Goal: Task Accomplishment & Management: Use online tool/utility

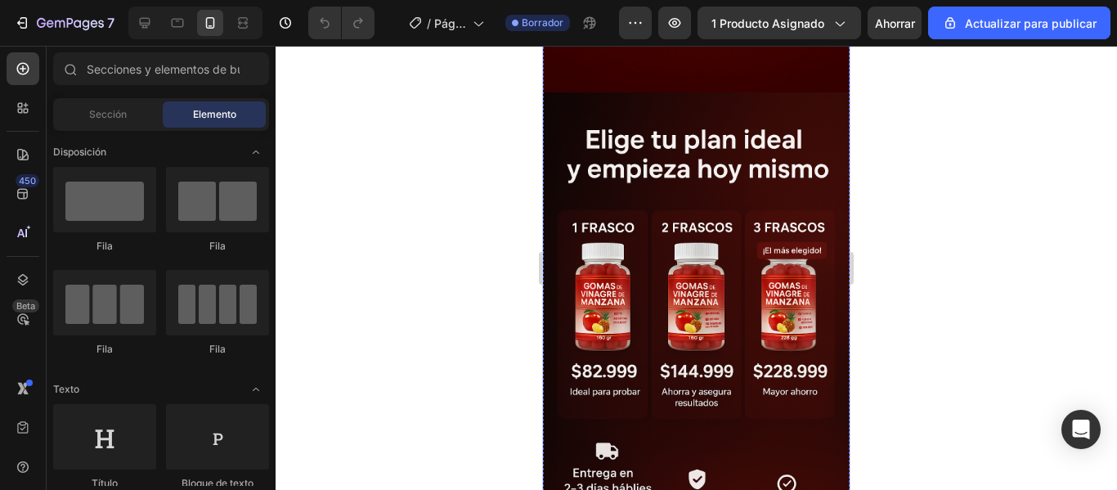
scroll to position [1481, 0]
click at [504, 245] on div at bounding box center [697, 268] width 842 height 444
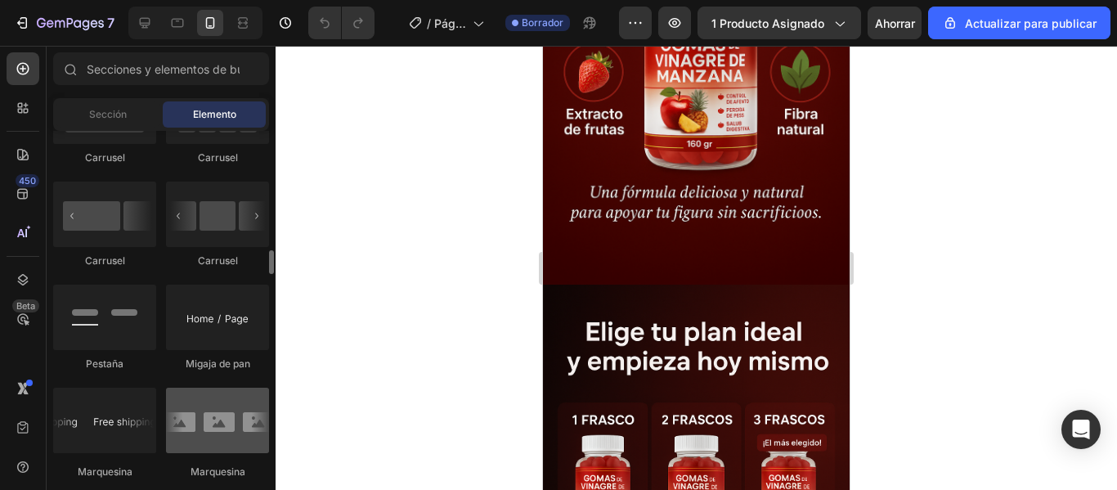
scroll to position [1799, 0]
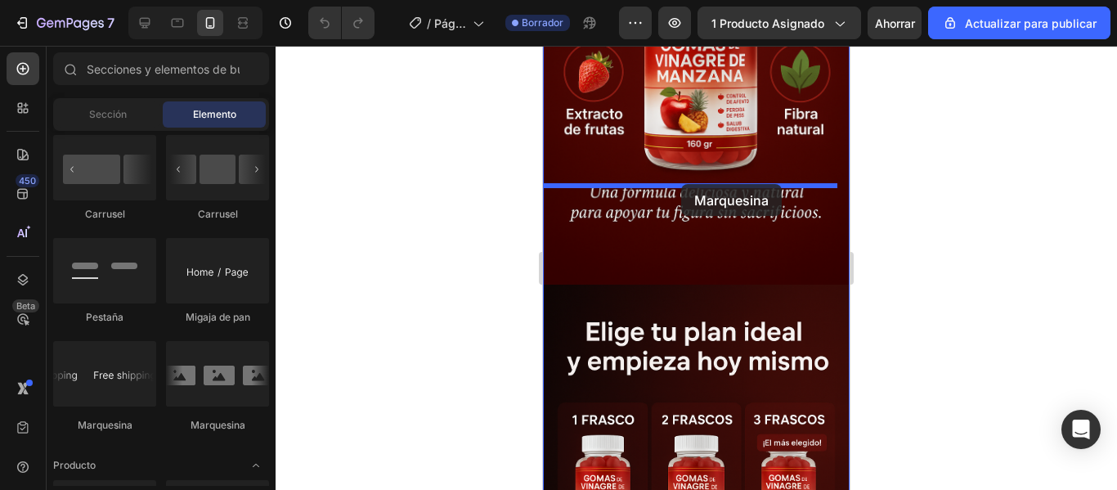
drag, startPoint x: 767, startPoint y: 411, endPoint x: 681, endPoint y: 183, distance: 243.8
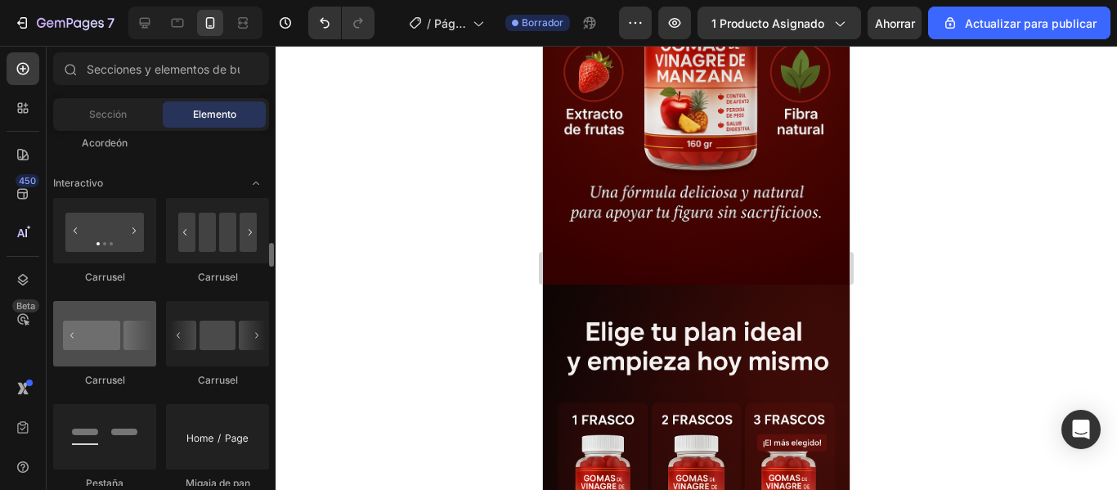
scroll to position [1633, 0]
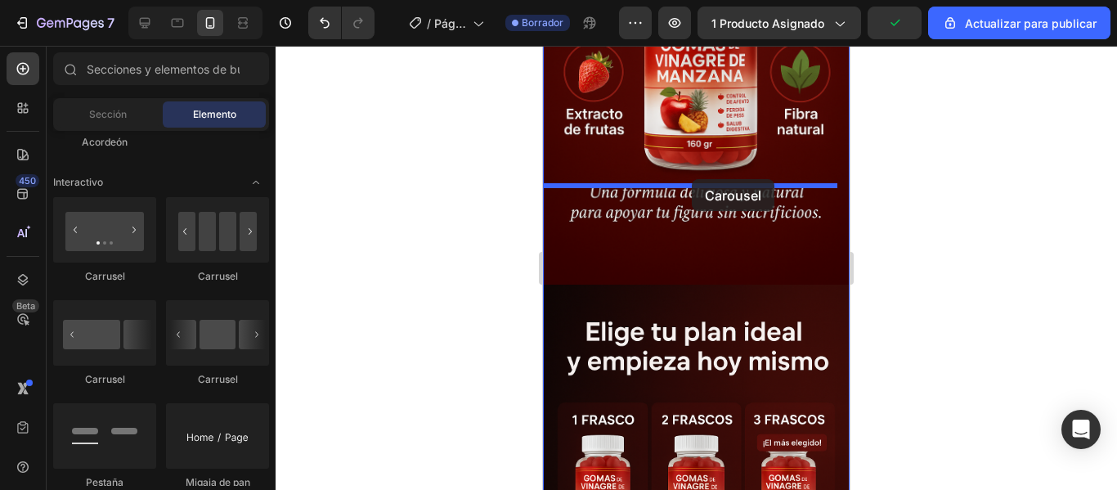
drag, startPoint x: 755, startPoint y: 277, endPoint x: 692, endPoint y: 179, distance: 116.6
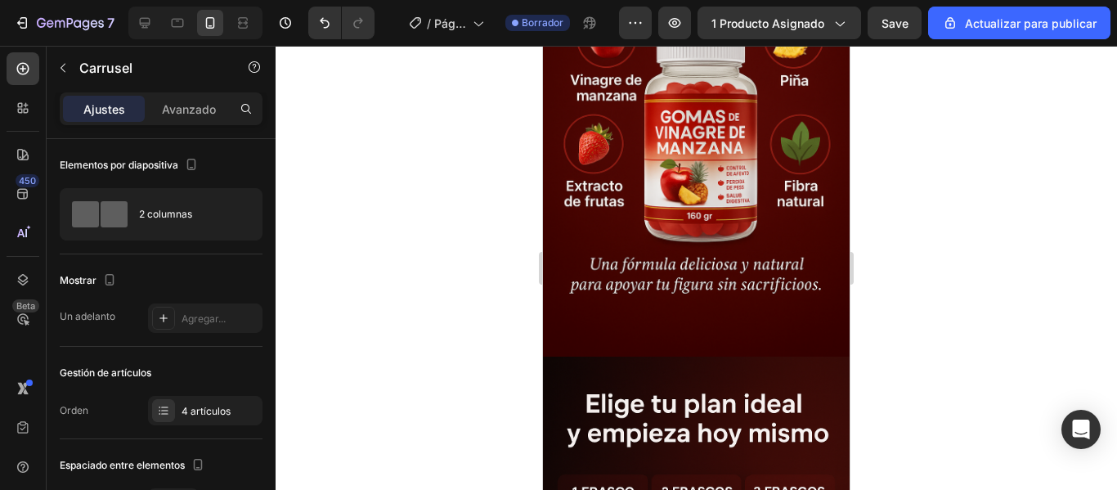
click at [908, 192] on div at bounding box center [697, 268] width 842 height 444
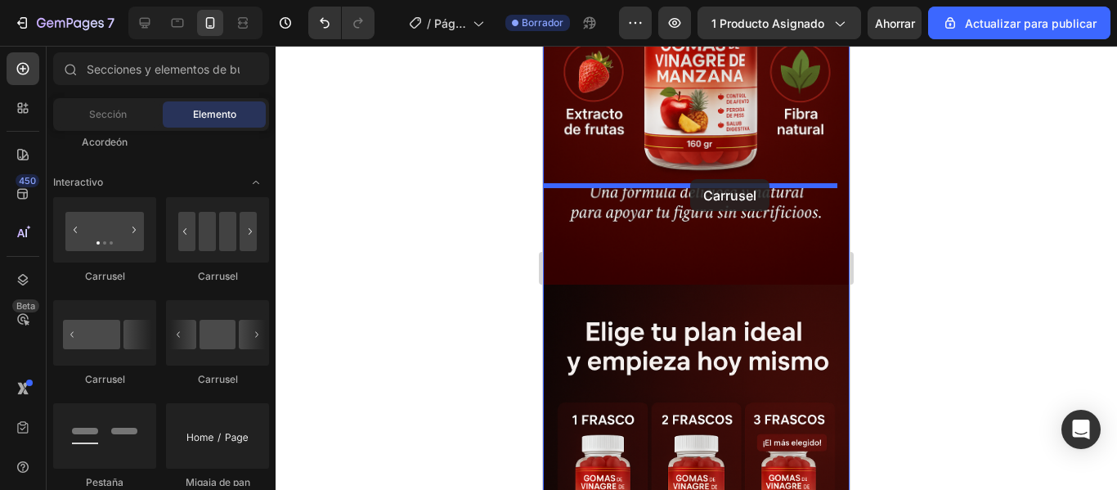
drag, startPoint x: 908, startPoint y: 266, endPoint x: 690, endPoint y: 179, distance: 234.2
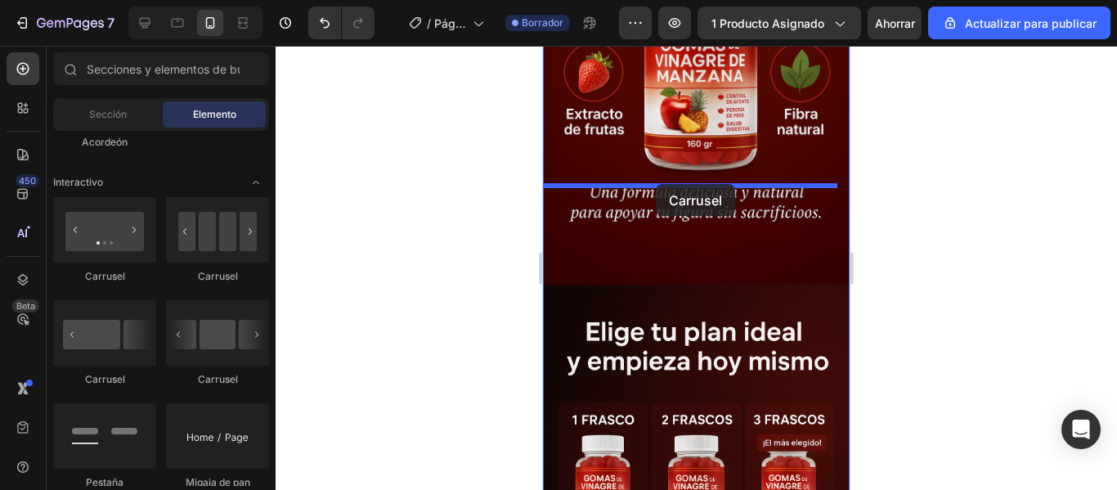
drag, startPoint x: 1067, startPoint y: 248, endPoint x: 657, endPoint y: 183, distance: 415.6
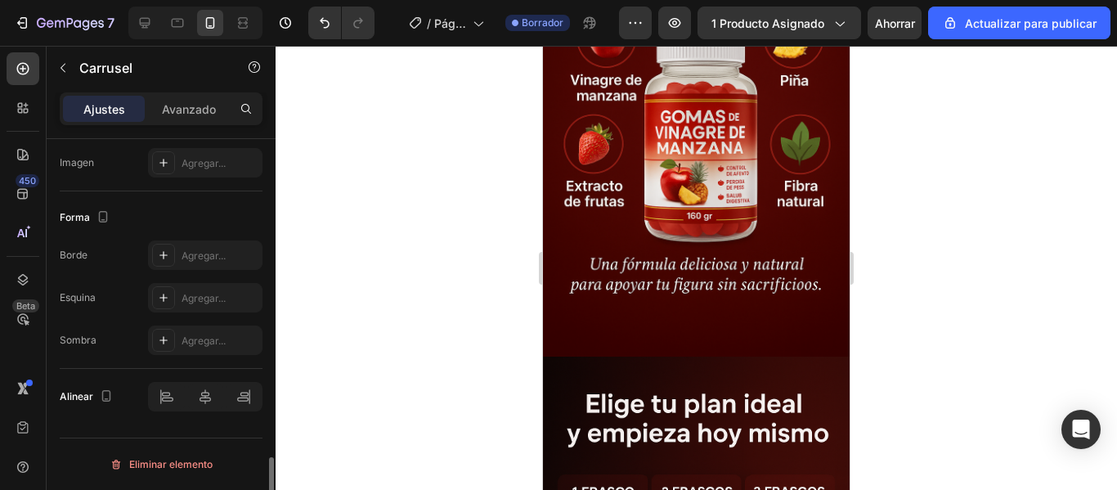
scroll to position [1503, 0]
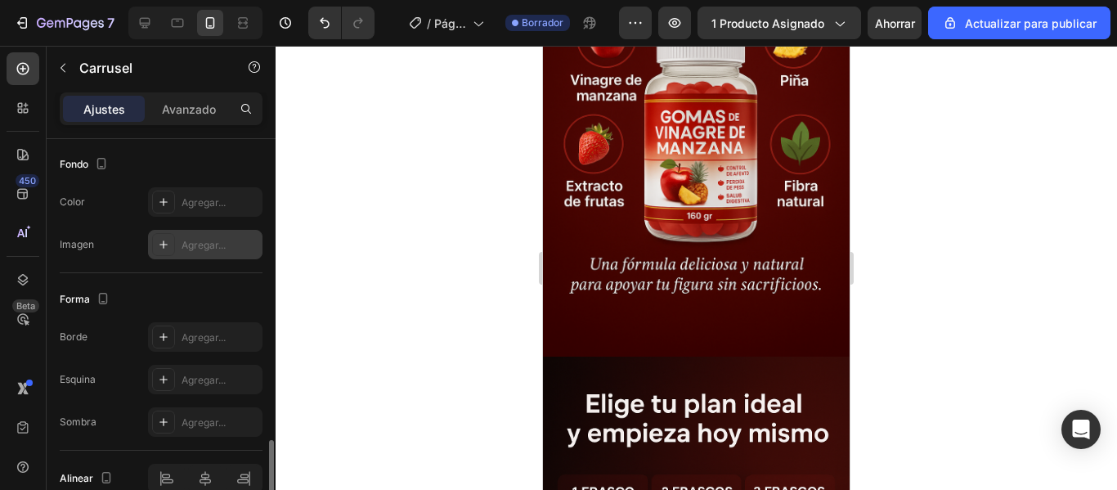
click at [168, 245] on icon at bounding box center [163, 244] width 13 height 13
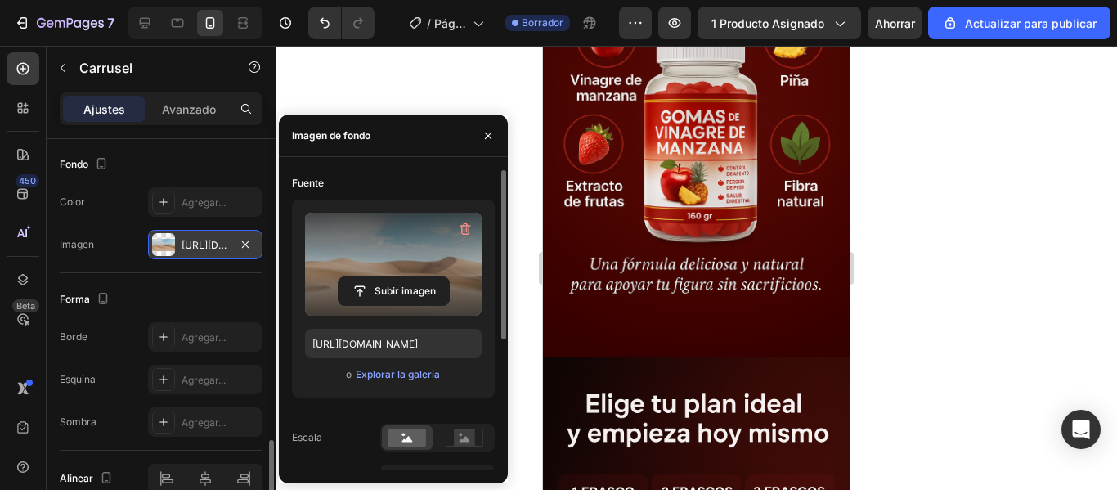
click at [387, 276] on label at bounding box center [393, 264] width 177 height 103
click at [387, 277] on input "file" at bounding box center [394, 291] width 110 height 28
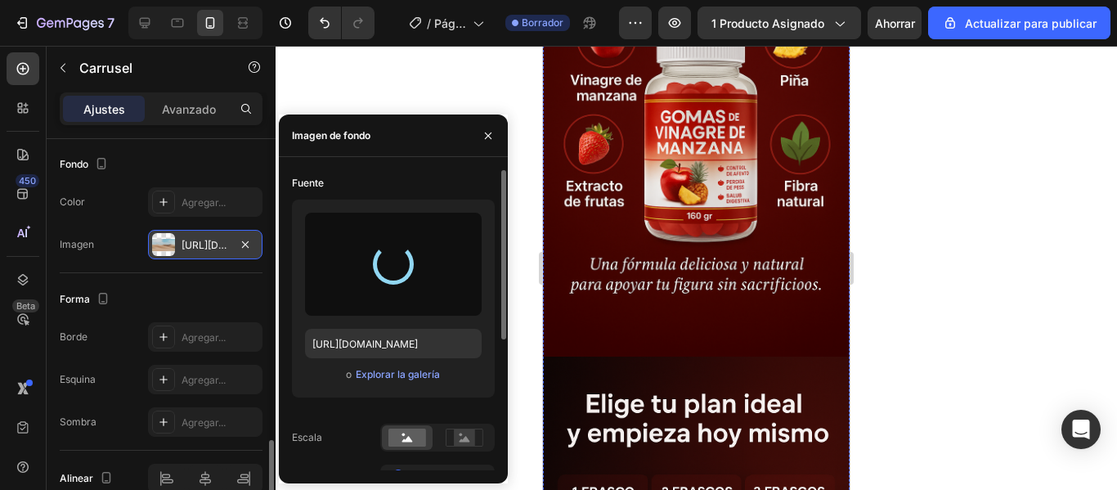
type input "[URL][DOMAIN_NAME]"
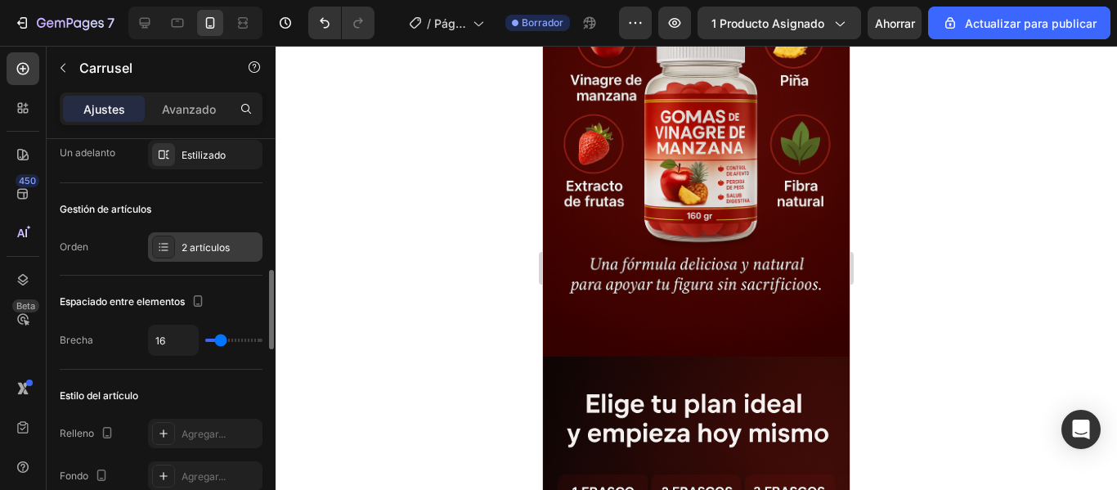
scroll to position [245, 0]
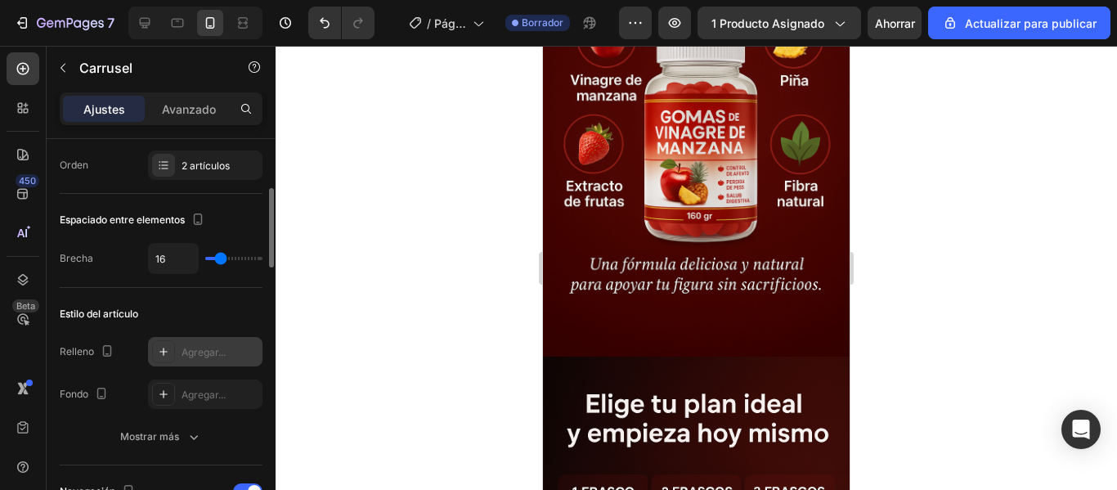
click at [173, 348] on div at bounding box center [163, 351] width 23 height 23
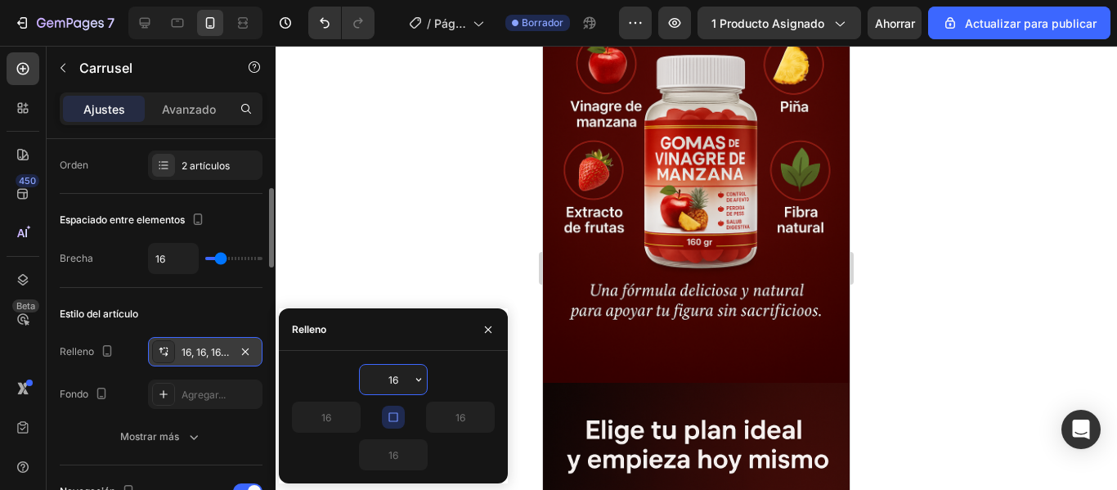
click at [173, 348] on div at bounding box center [163, 351] width 23 height 23
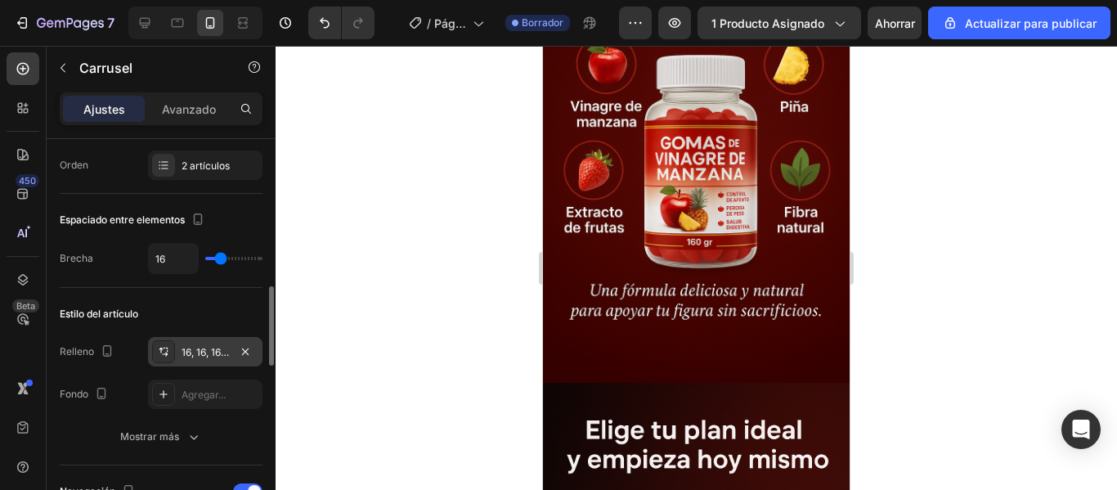
scroll to position [327, 0]
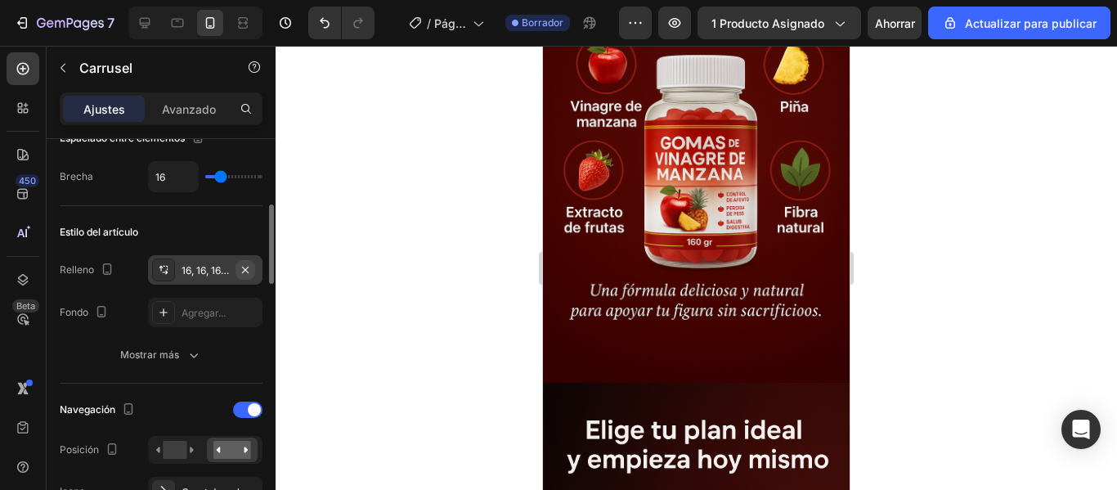
click at [245, 266] on icon "button" at bounding box center [245, 269] width 13 height 13
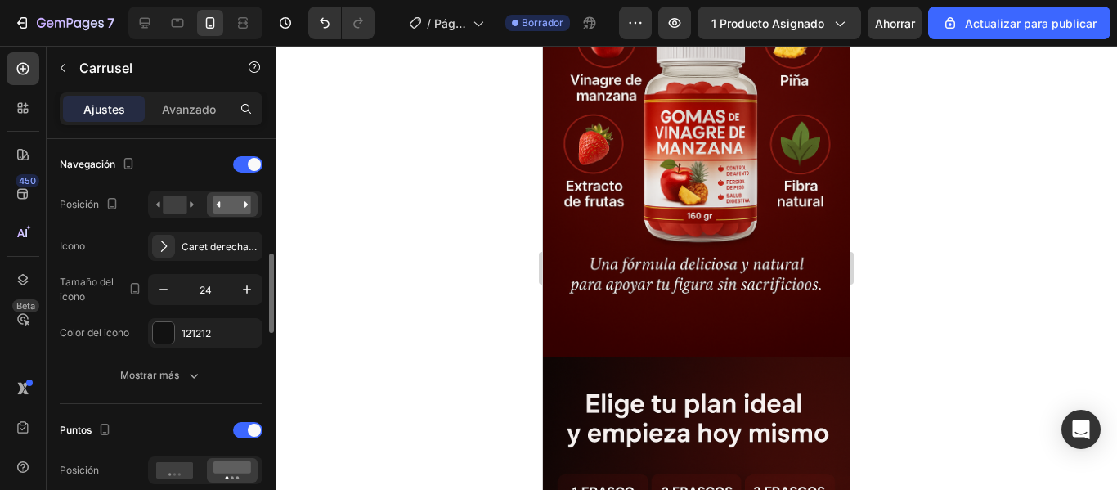
scroll to position [654, 0]
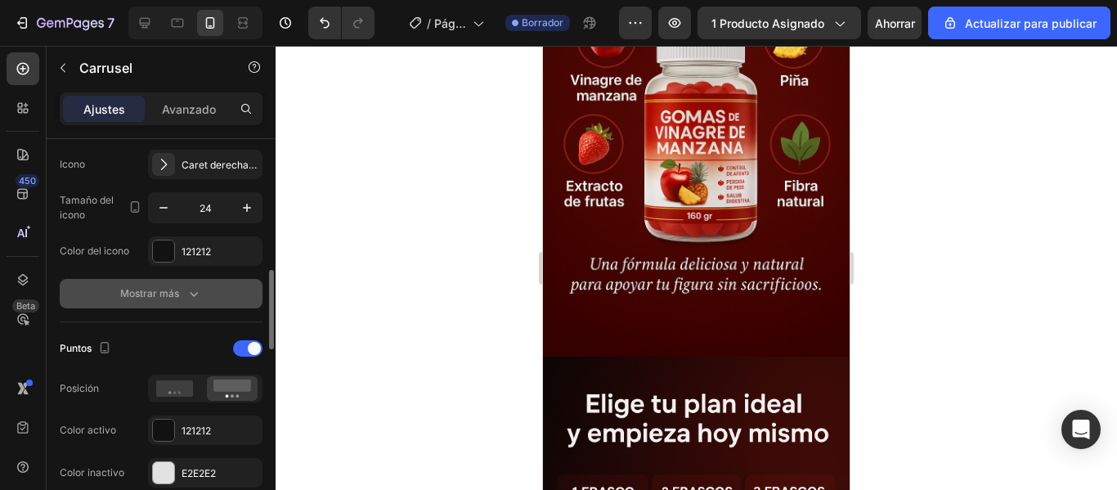
click at [188, 287] on icon "button" at bounding box center [194, 293] width 16 height 16
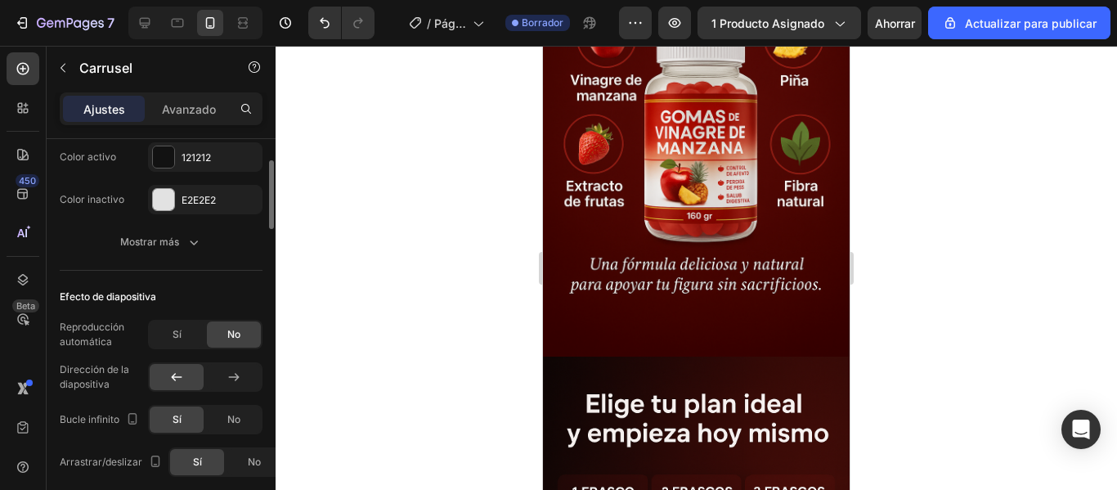
scroll to position [1063, 0]
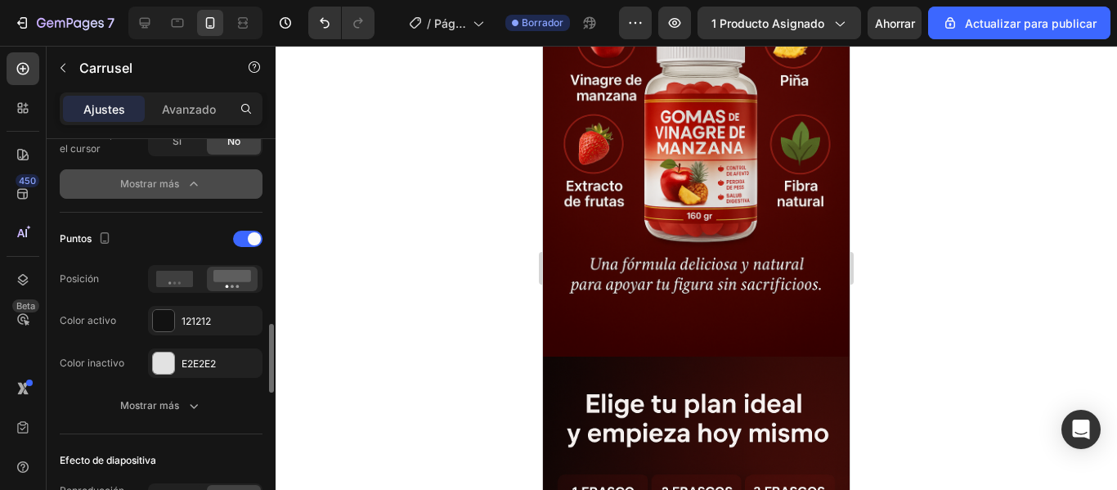
click at [183, 186] on div "Mostrar más" at bounding box center [161, 184] width 82 height 16
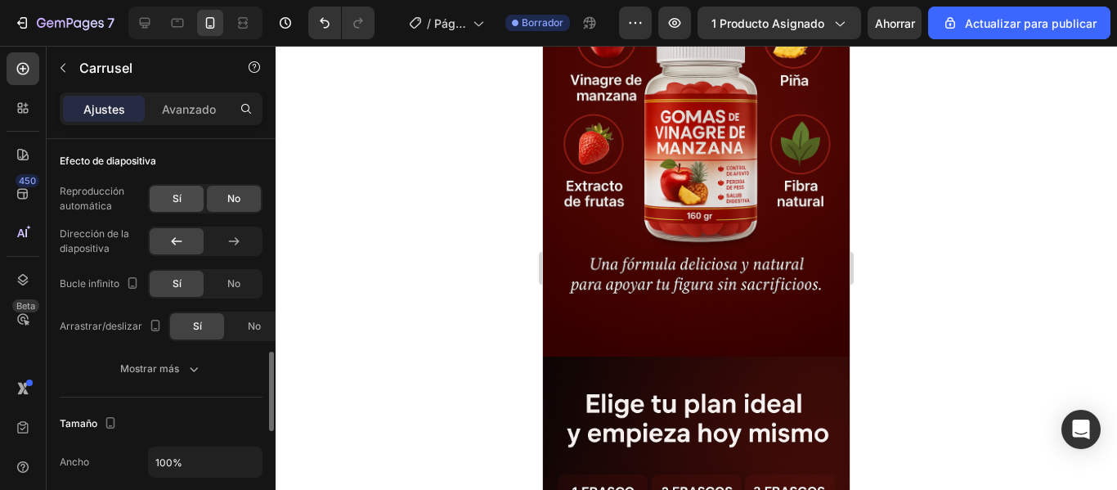
scroll to position [900, 0]
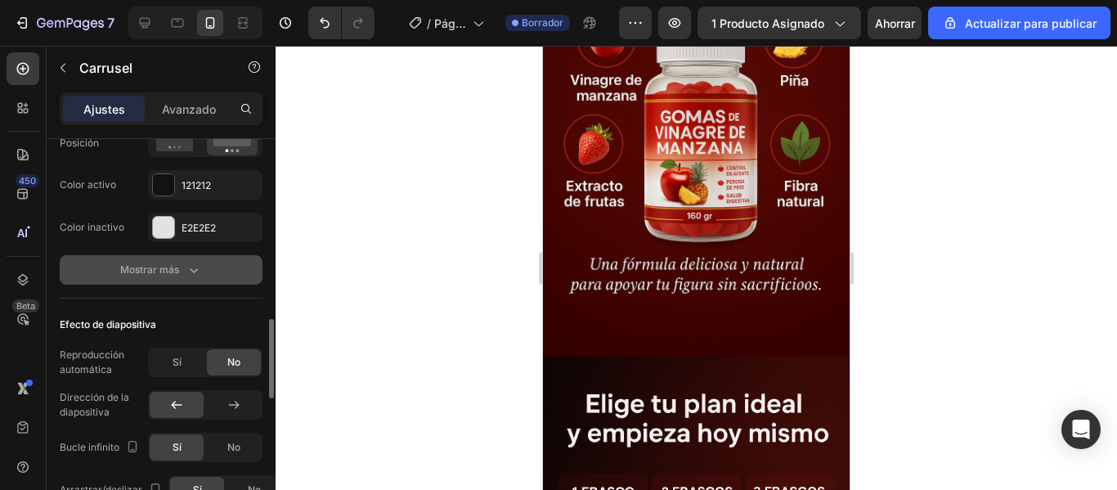
click at [171, 276] on font "Mostrar más" at bounding box center [149, 269] width 59 height 12
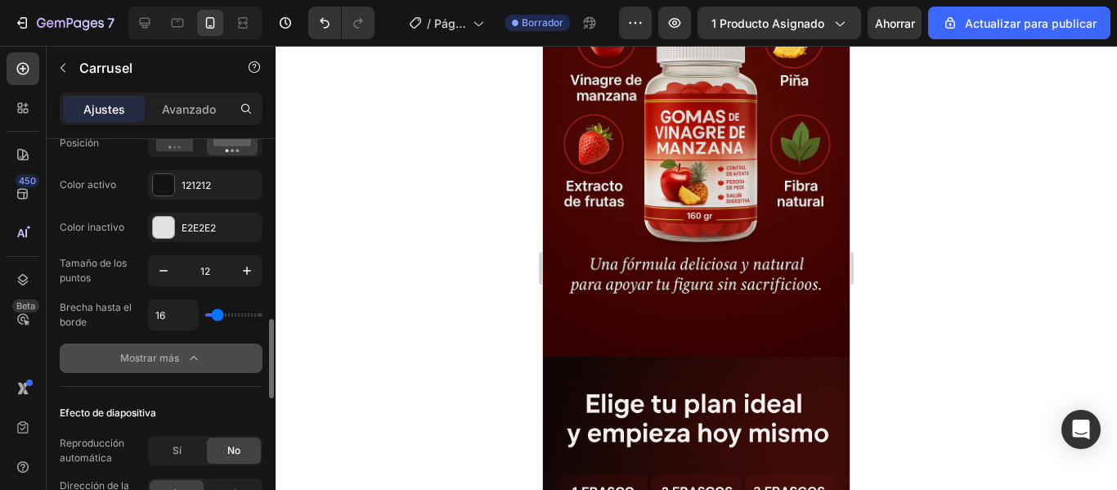
click at [182, 359] on div "Mostrar más" at bounding box center [161, 358] width 82 height 16
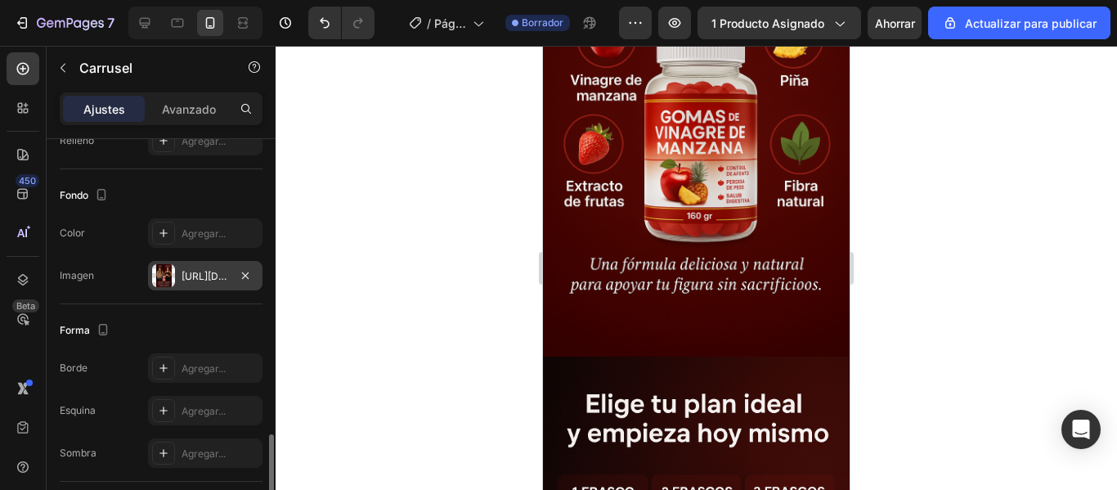
scroll to position [1585, 0]
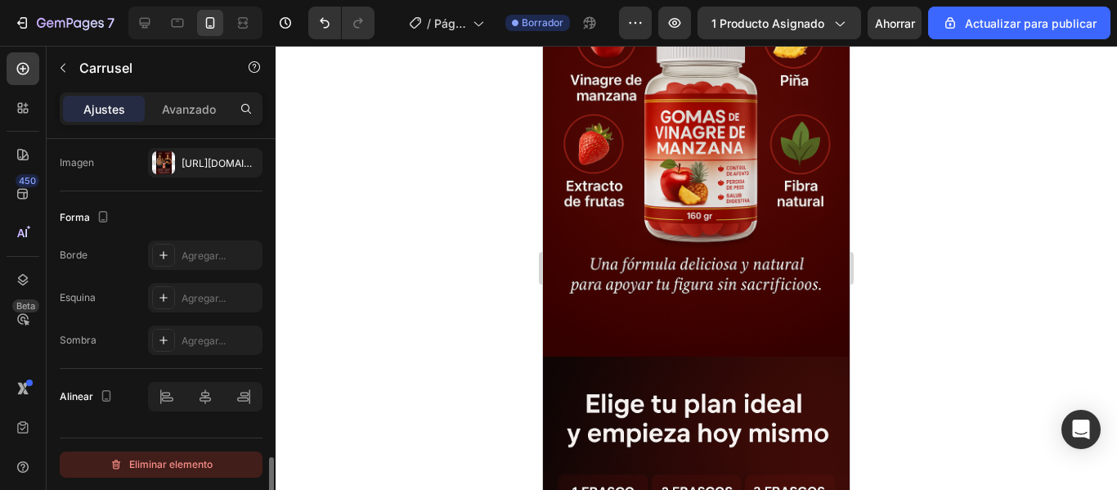
click at [157, 452] on button "Eliminar elemento" at bounding box center [161, 464] width 203 height 26
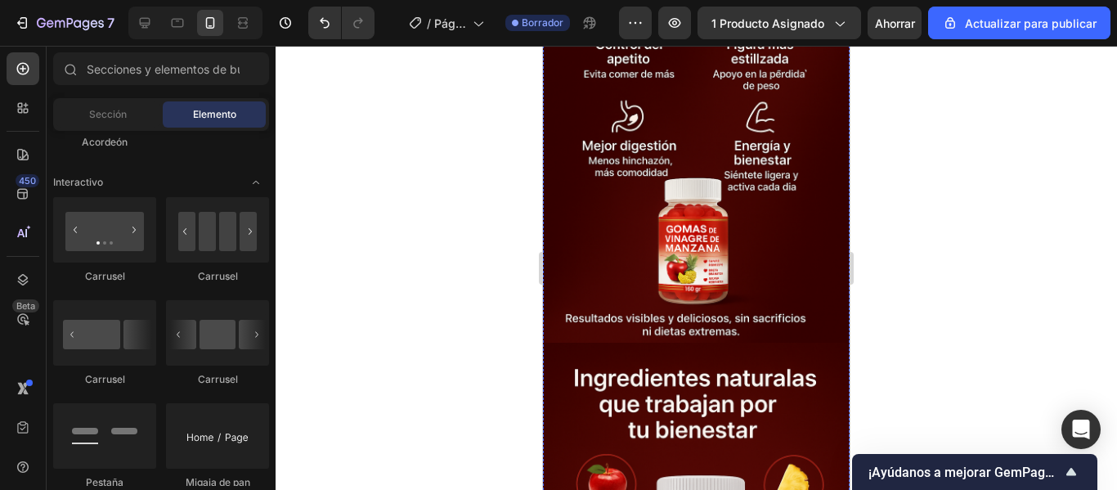
scroll to position [717, 0]
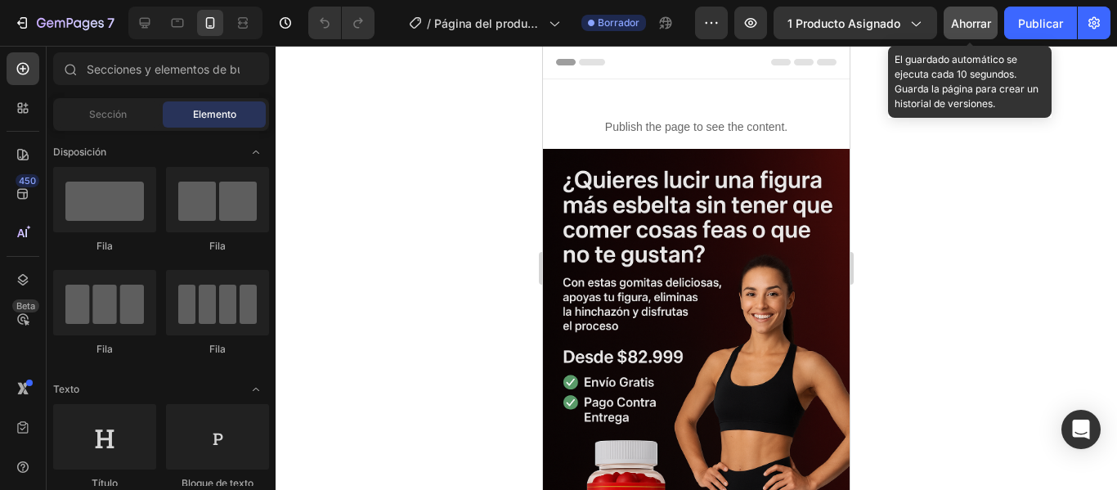
click at [952, 19] on font "Ahorrar" at bounding box center [971, 23] width 40 height 14
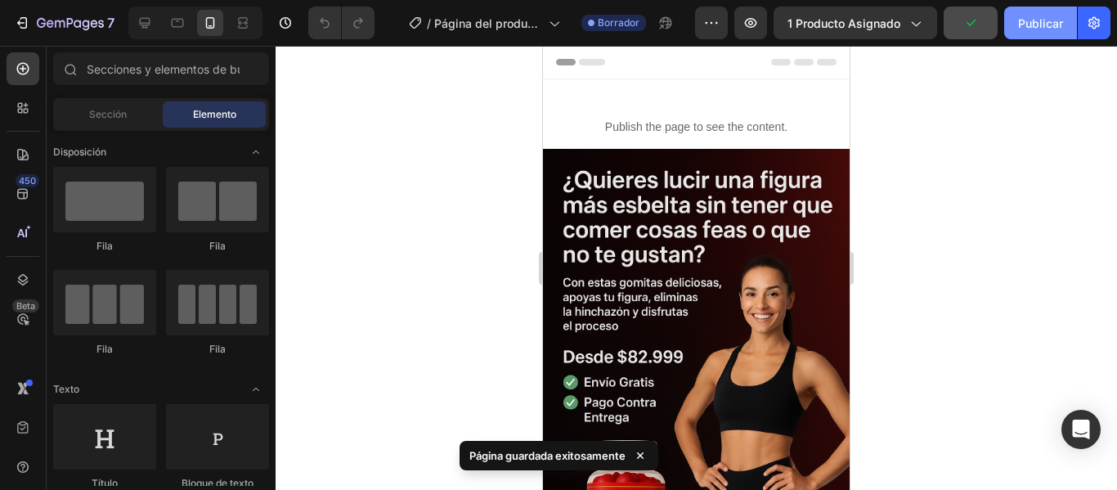
click at [1053, 30] on font "Publicar" at bounding box center [1040, 23] width 45 height 17
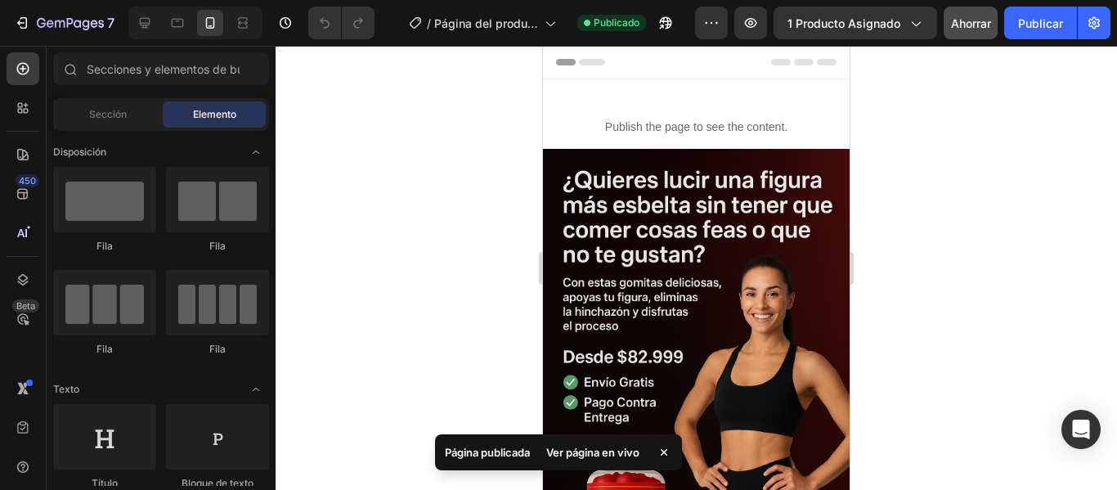
click at [584, 446] on font "Ver página en vivo" at bounding box center [592, 452] width 93 height 13
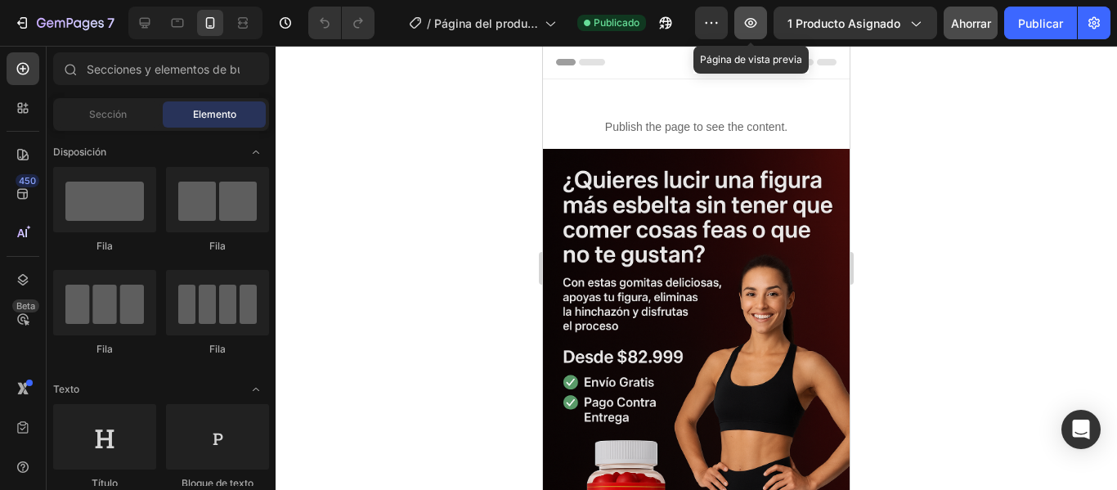
click at [743, 20] on icon "button" at bounding box center [751, 23] width 16 height 16
